Goal: Transaction & Acquisition: Purchase product/service

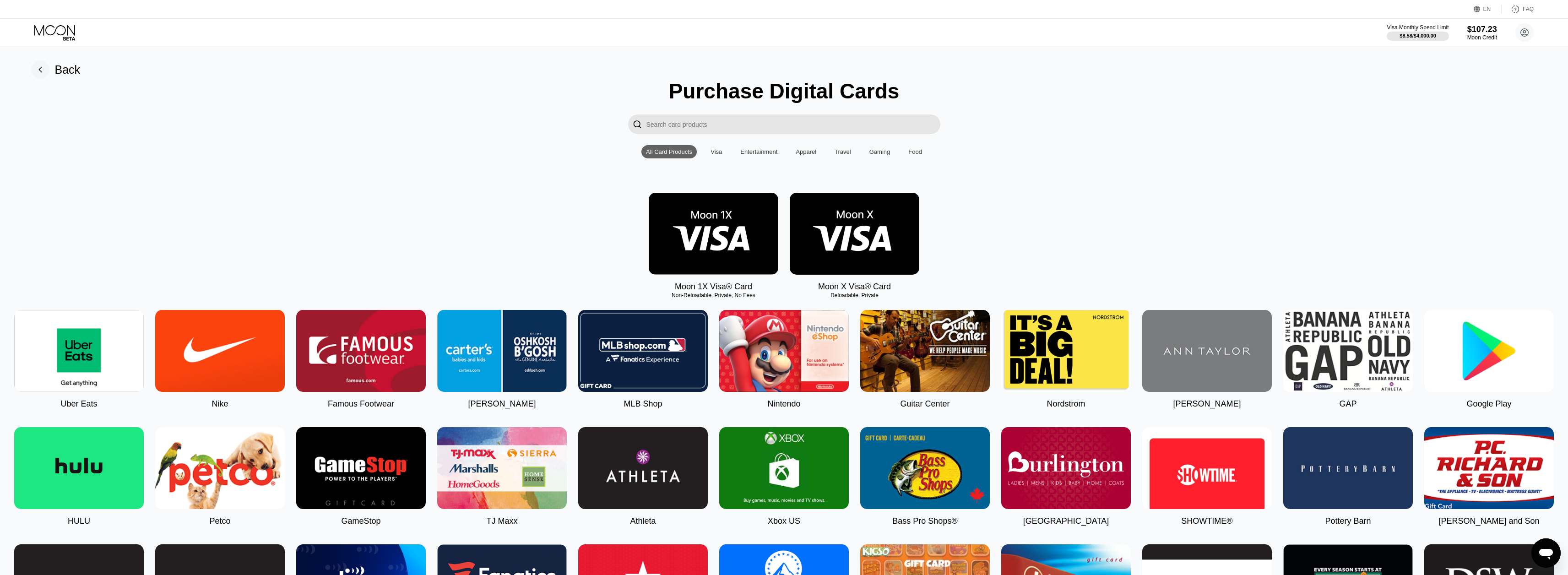
click at [107, 360] on img at bounding box center [79, 351] width 130 height 82
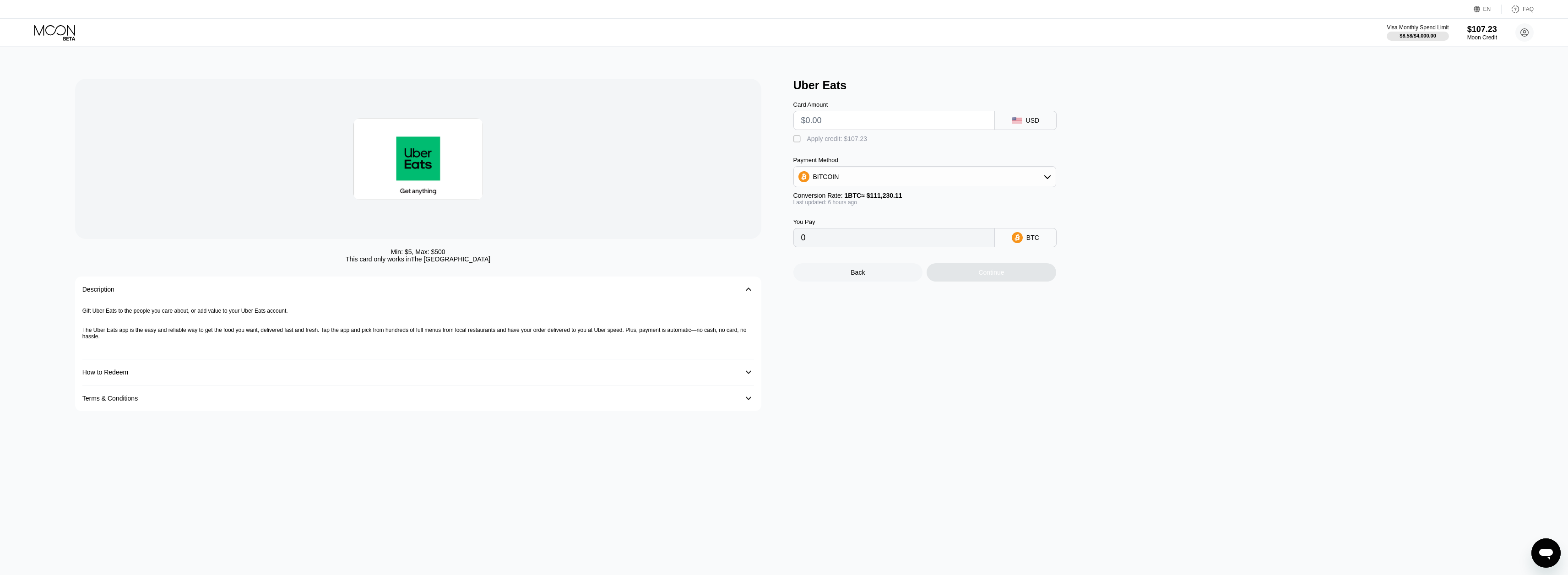
click at [844, 116] on input "text" at bounding box center [894, 120] width 186 height 19
click at [827, 142] on div "Apply credit: $107.23" at bounding box center [837, 139] width 60 height 7
click at [837, 125] on input "text" at bounding box center [894, 120] width 186 height 19
type input "$8"
click at [969, 277] on div "Continue" at bounding box center [991, 272] width 130 height 19
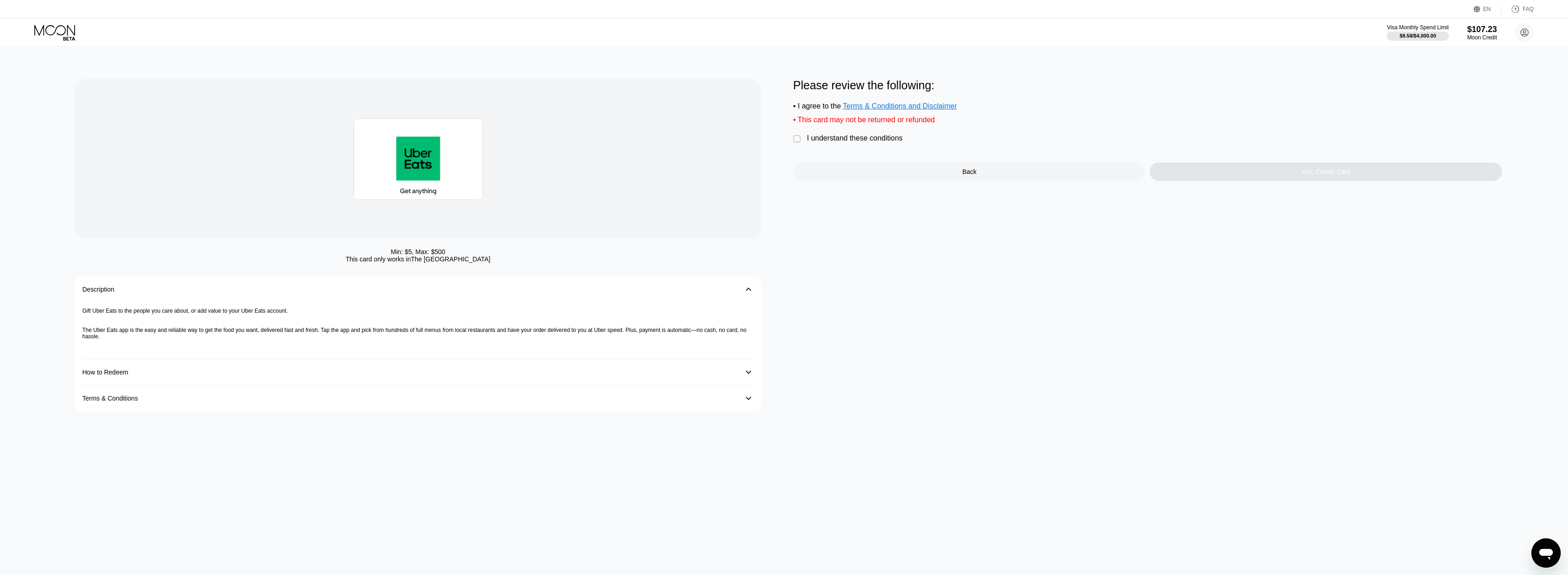
click at [869, 142] on div "I understand these conditions" at bounding box center [854, 138] width 96 height 8
click at [1301, 180] on div "Yes, Create Card" at bounding box center [1325, 171] width 352 height 19
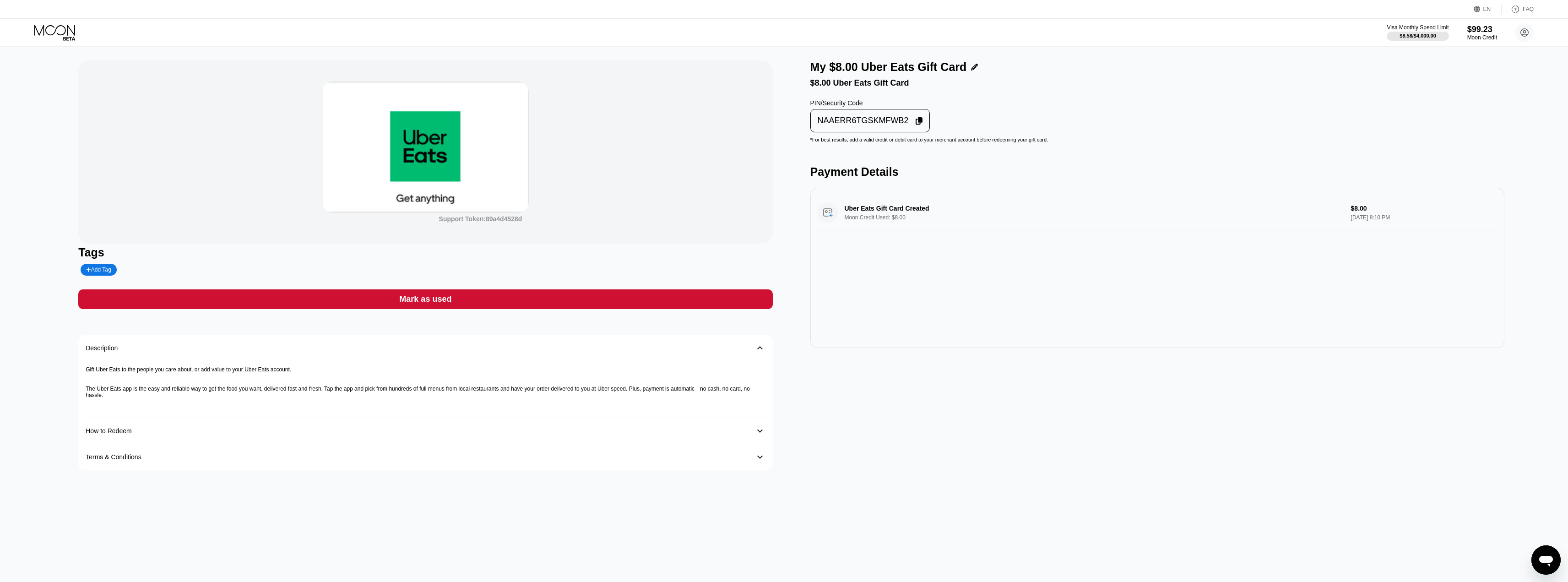
click at [915, 124] on icon at bounding box center [919, 120] width 7 height 8
click at [596, 307] on div "Mark as used" at bounding box center [426, 299] width 694 height 20
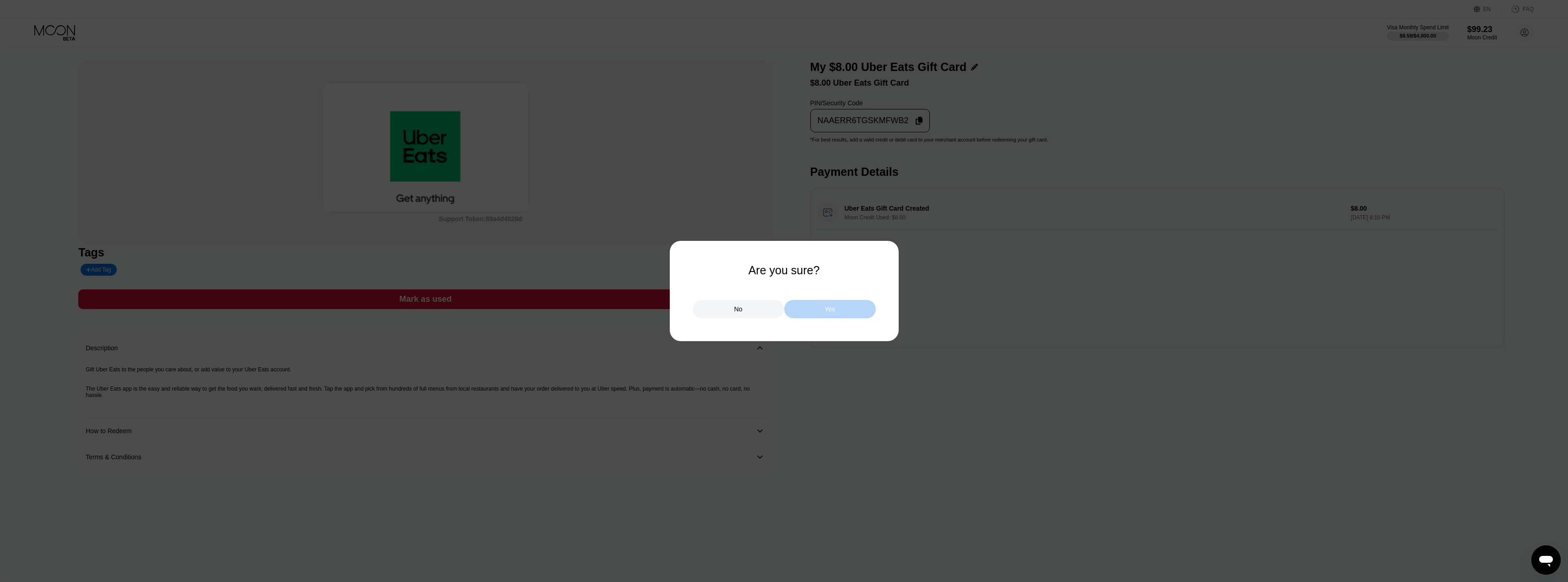
click at [857, 315] on div "Yes" at bounding box center [829, 309] width 91 height 19
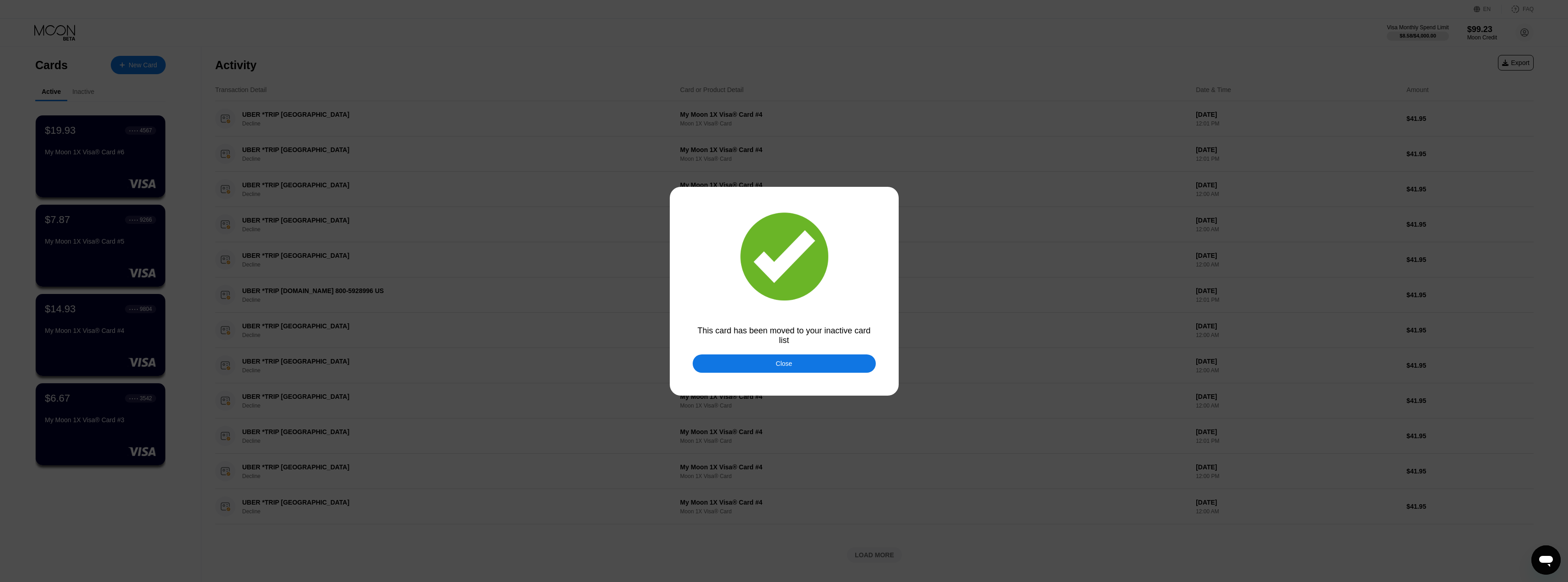
click at [794, 377] on div at bounding box center [787, 291] width 1575 height 582
click at [794, 370] on div "Close" at bounding box center [784, 364] width 183 height 19
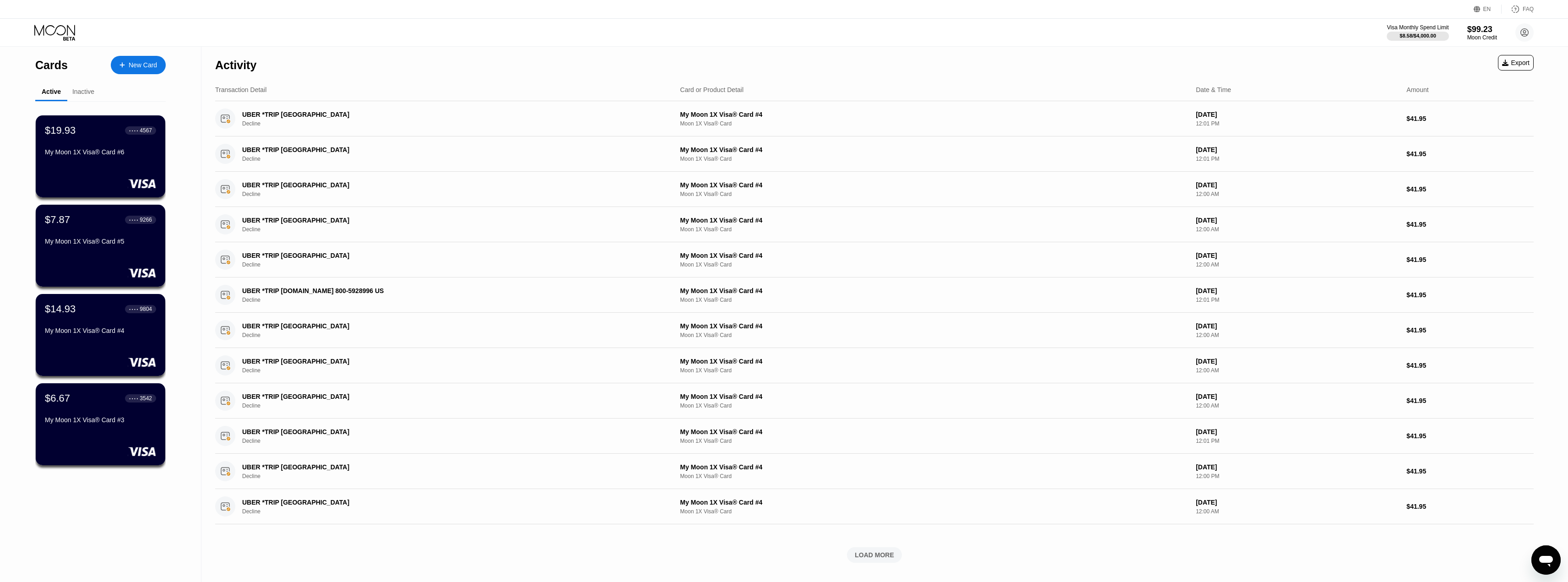
click at [79, 91] on div "Inactive" at bounding box center [84, 92] width 22 height 7
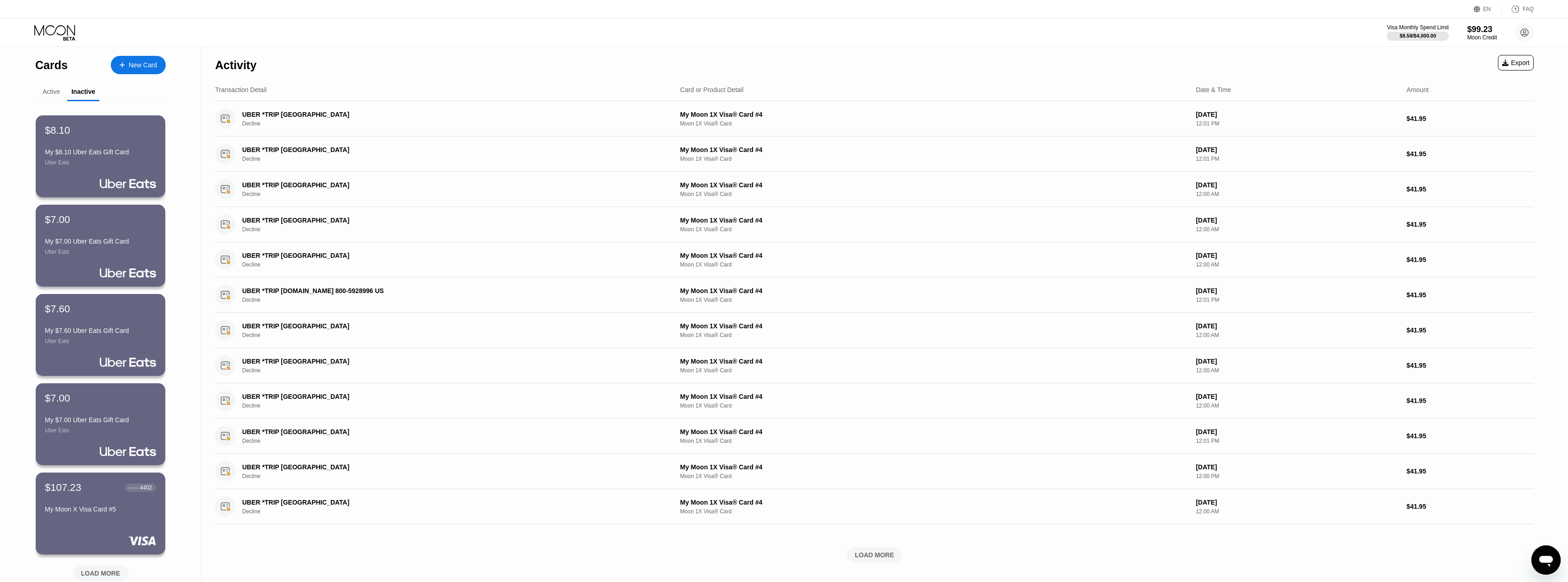
click at [50, 93] on div "Active" at bounding box center [50, 92] width 17 height 7
